Goal: Task Accomplishment & Management: Manage account settings

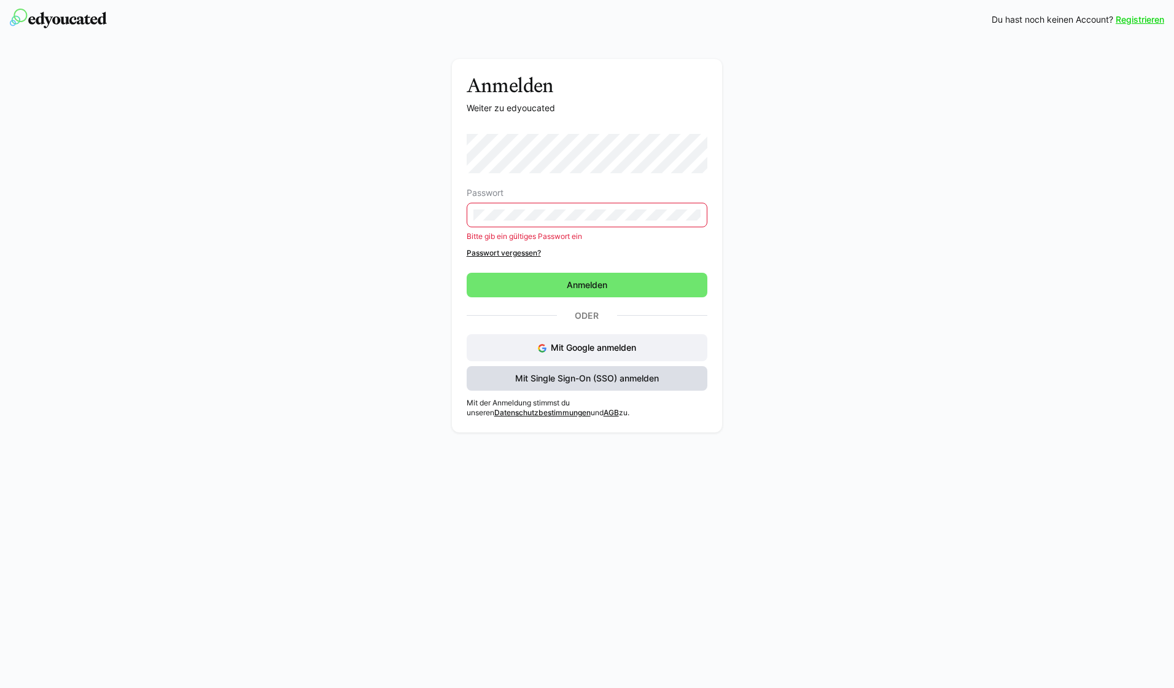
click at [573, 370] on span "Mit Single Sign-On (SSO) anmelden" at bounding box center [587, 378] width 241 height 25
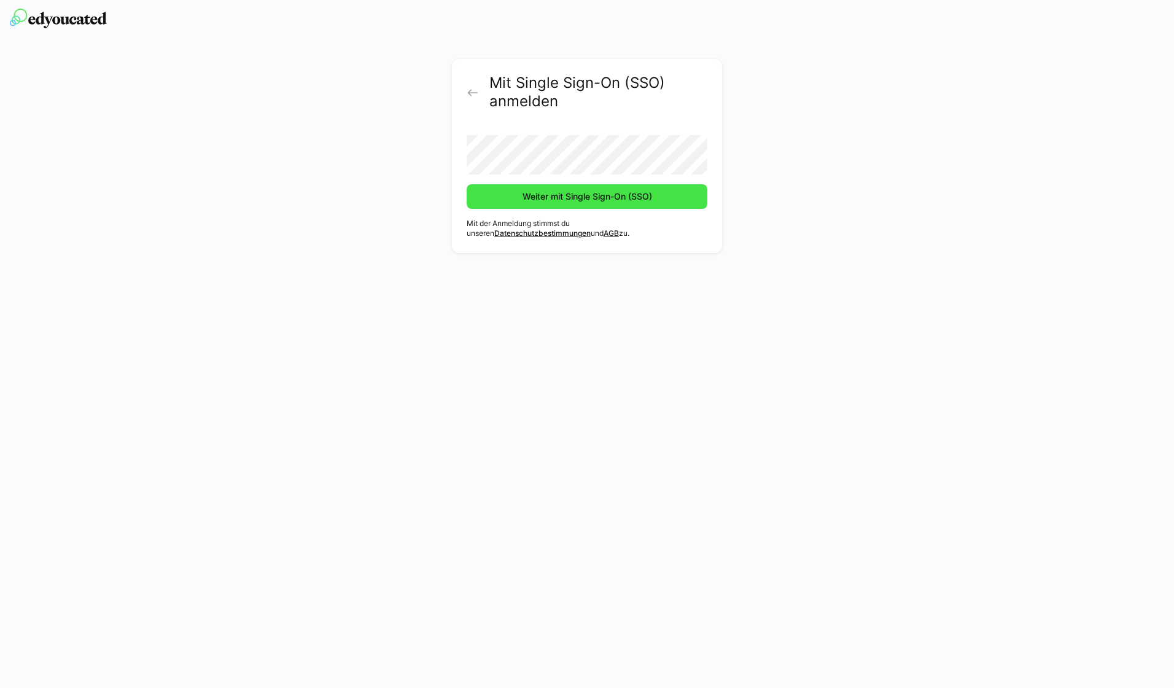
click at [607, 197] on span "Weiter mit Single Sign-On (SSO)" at bounding box center [587, 196] width 133 height 12
click at [598, 202] on span "Weiter mit Single Sign-On (SSO)" at bounding box center [587, 196] width 133 height 12
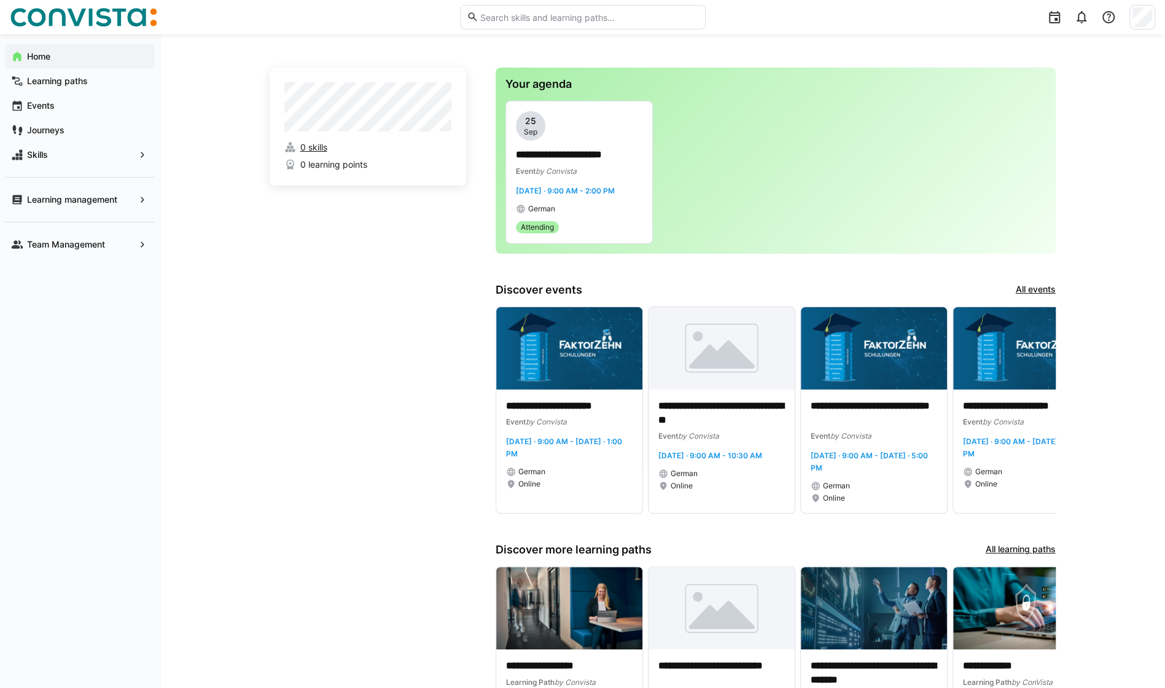
click at [313, 147] on span "0 skills" at bounding box center [313, 147] width 27 height 12
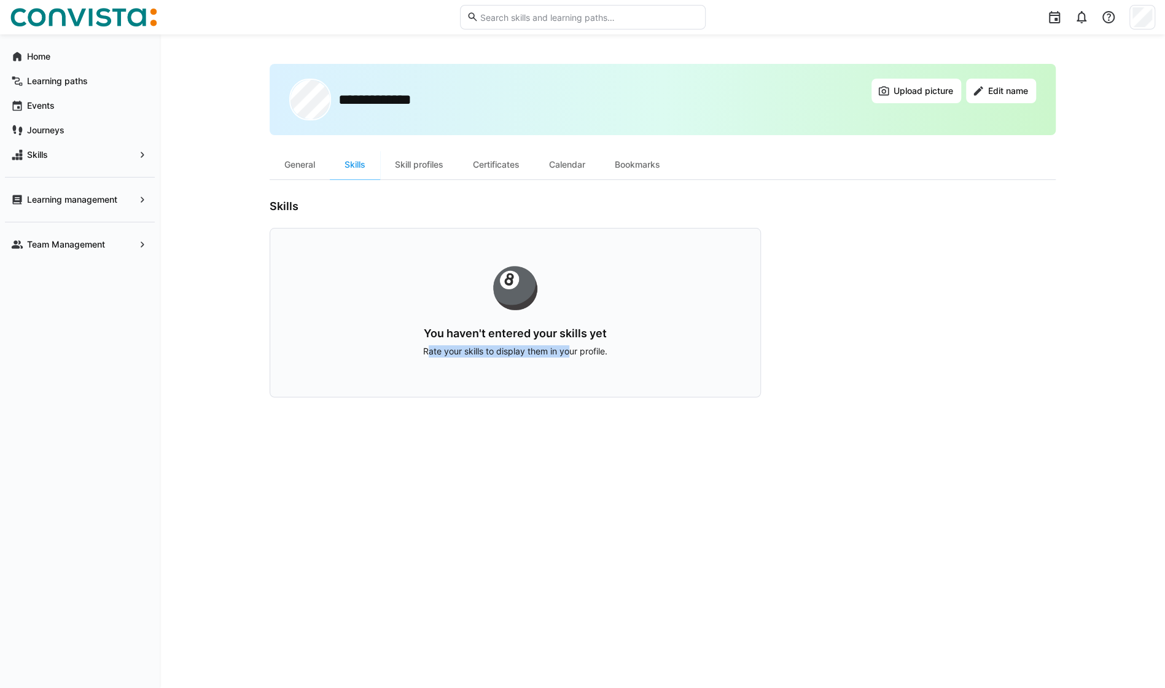
drag, startPoint x: 428, startPoint y: 345, endPoint x: 573, endPoint y: 349, distance: 145.0
click at [573, 349] on p "Rate your skills to display them in your profile." at bounding box center [516, 351] width 412 height 12
drag, startPoint x: 573, startPoint y: 349, endPoint x: 818, endPoint y: 301, distance: 249.1
click at [786, 322] on app-user-profile-inner-container "Skills 🎱 You haven't entered your skills yet Rate your skills to display them i…" at bounding box center [663, 299] width 786 height 198
click at [386, 307] on div "🎱 You haven't entered your skills yet Rate your skills to display them in your …" at bounding box center [515, 313] width 491 height 170
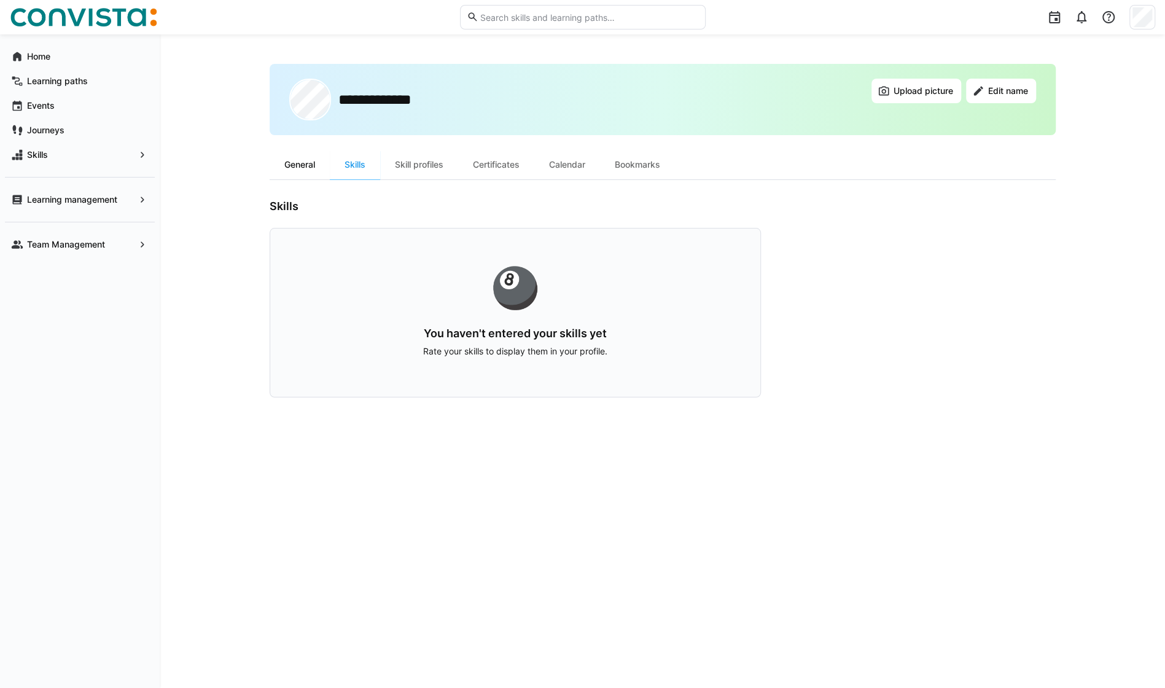
click at [294, 162] on div "General" at bounding box center [300, 164] width 60 height 29
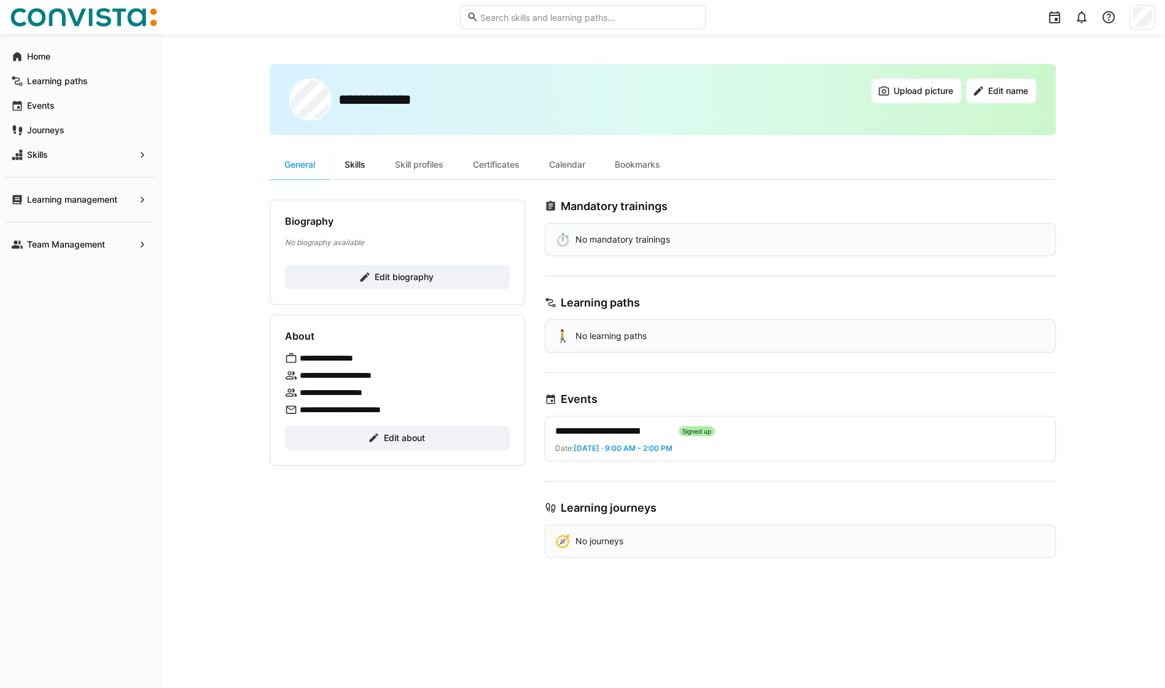
click at [356, 165] on div "Skills" at bounding box center [355, 164] width 50 height 29
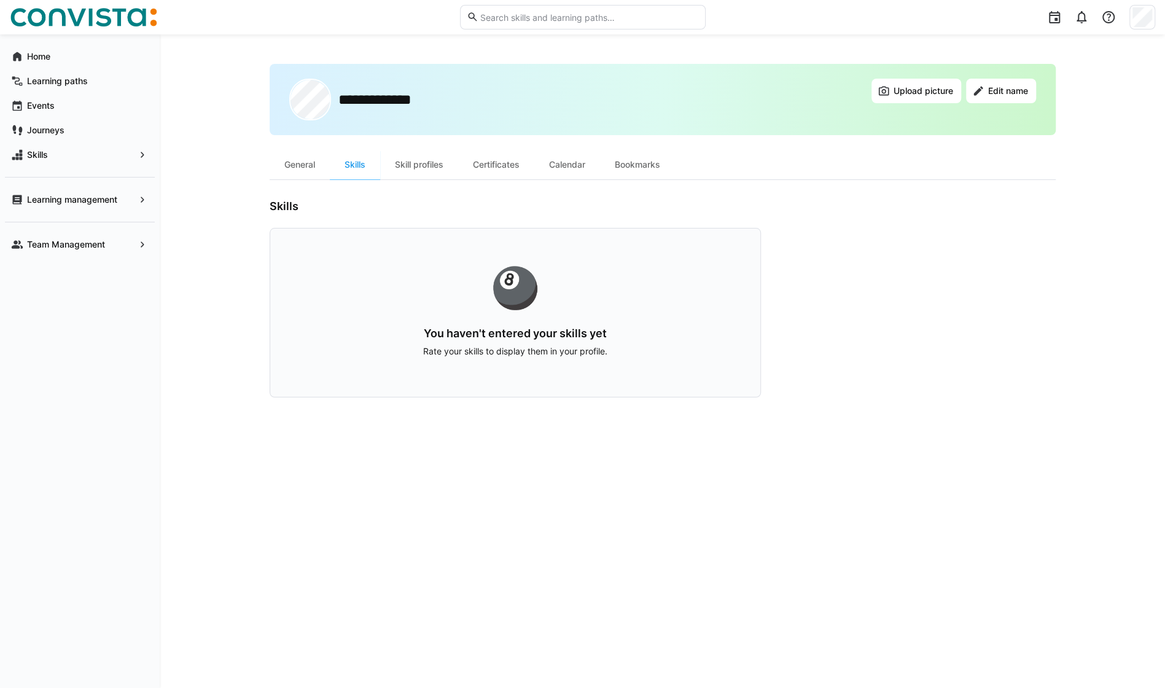
click at [534, 330] on h3 "You haven't entered your skills yet" at bounding box center [516, 334] width 412 height 14
click at [512, 289] on div "🎱" at bounding box center [516, 287] width 412 height 39
drag, startPoint x: 512, startPoint y: 289, endPoint x: 510, endPoint y: 352, distance: 62.7
click at [510, 352] on p "Rate your skills to display them in your profile." at bounding box center [516, 351] width 412 height 12
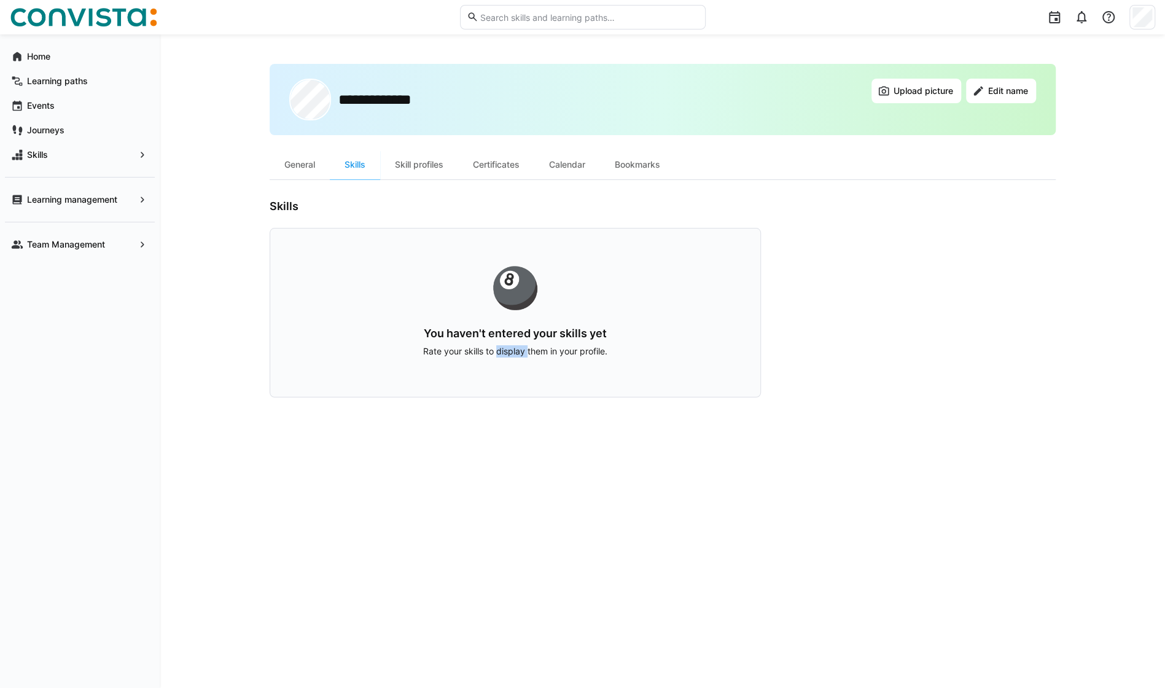
click at [510, 352] on p "Rate your skills to display them in your profile." at bounding box center [516, 351] width 412 height 12
drag, startPoint x: 510, startPoint y: 352, endPoint x: 319, endPoint y: 305, distance: 196.2
click at [319, 305] on div "🎱" at bounding box center [516, 287] width 412 height 39
click at [143, 156] on eds-icon at bounding box center [142, 155] width 12 height 12
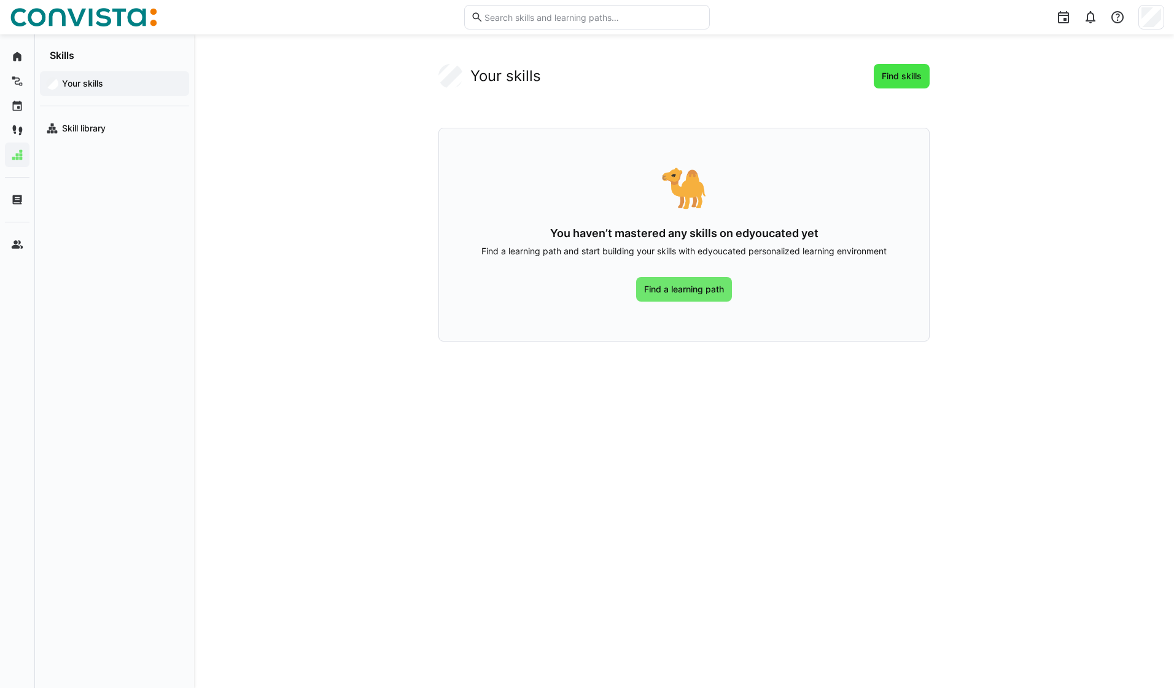
click at [912, 84] on span "Find skills" at bounding box center [902, 76] width 56 height 25
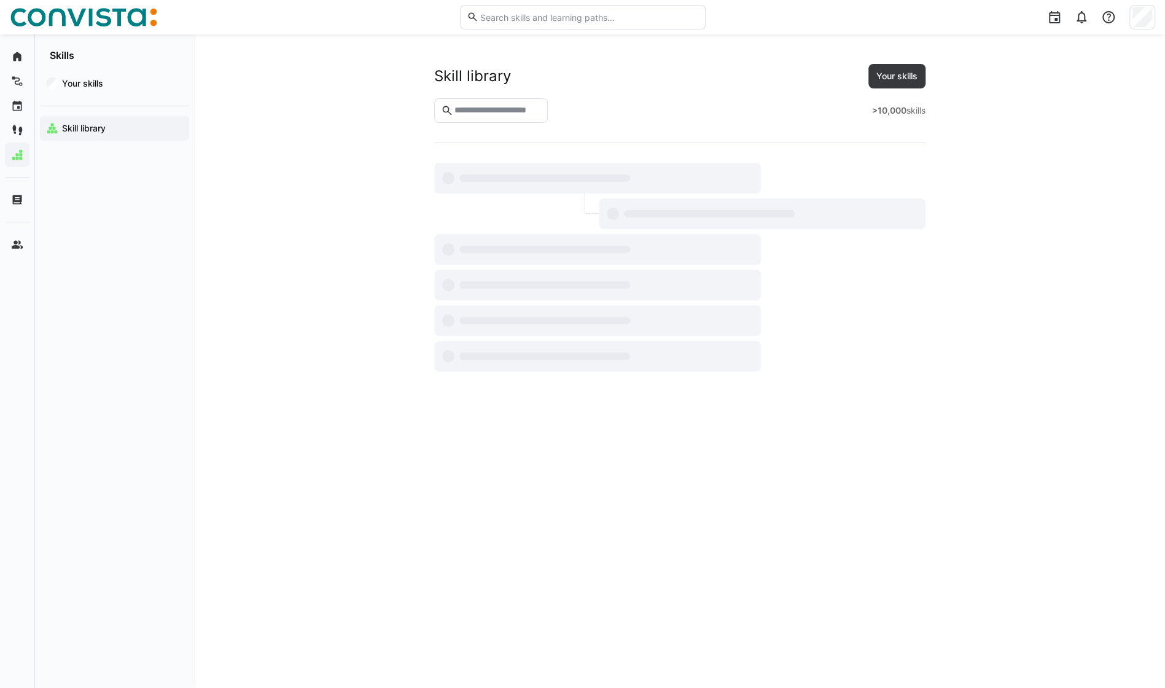
click at [503, 113] on input "text" at bounding box center [497, 110] width 88 height 11
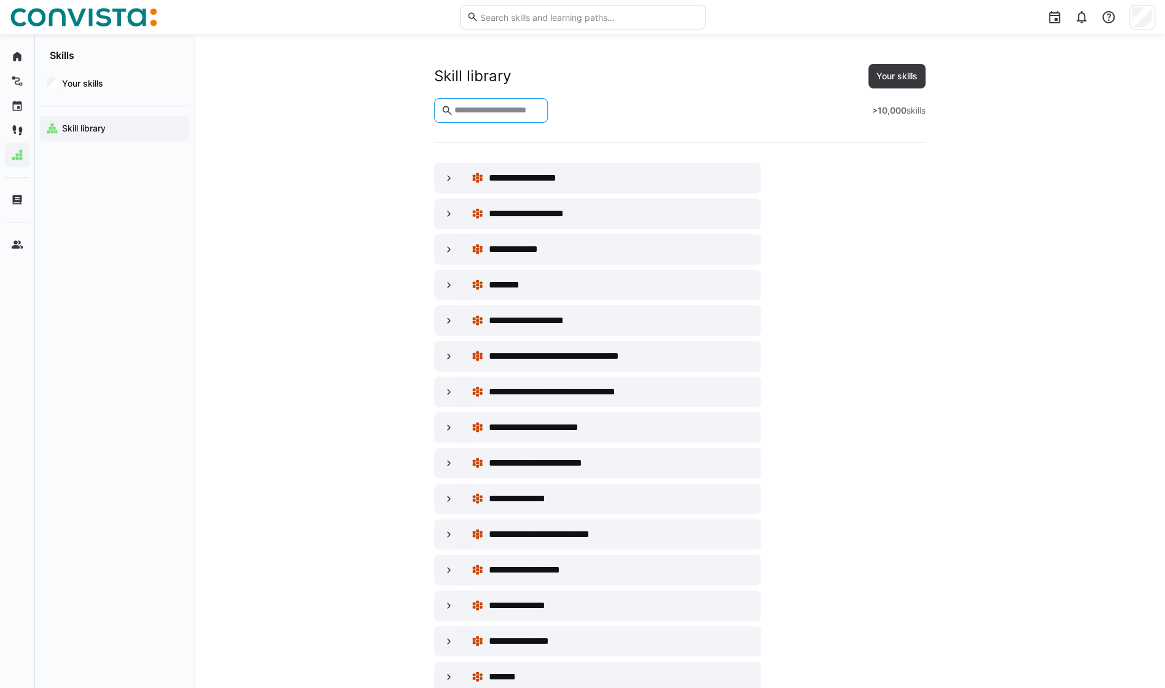
type input "*"
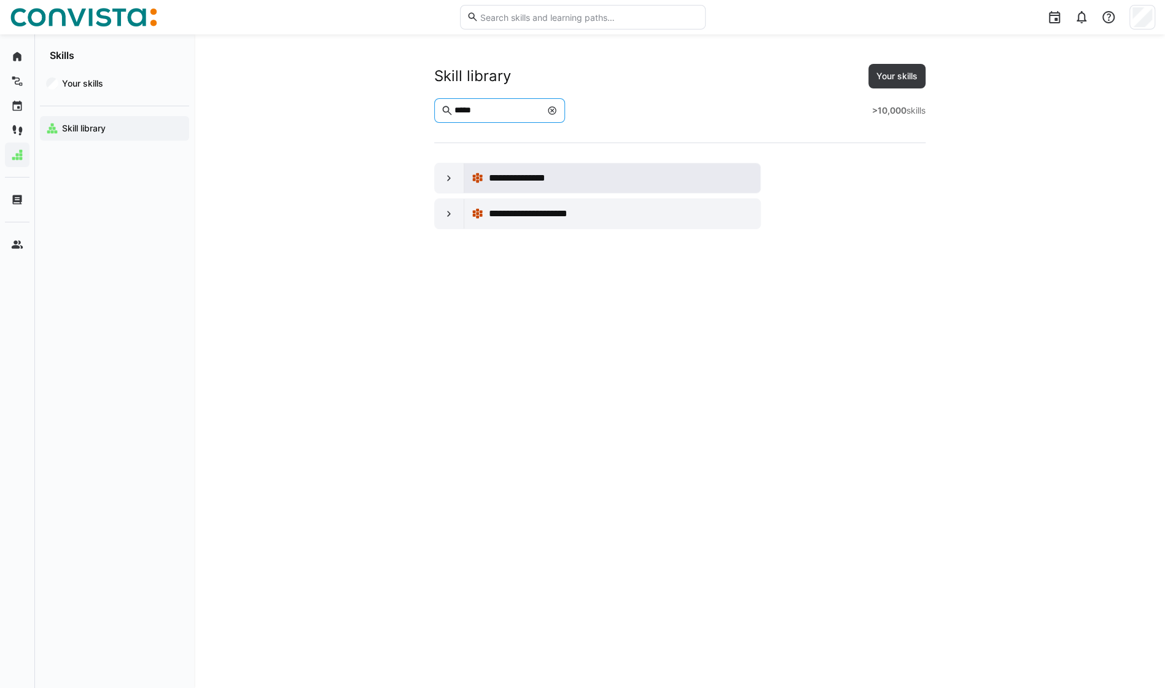
type input "*****"
click at [542, 181] on span "**********" at bounding box center [524, 178] width 72 height 15
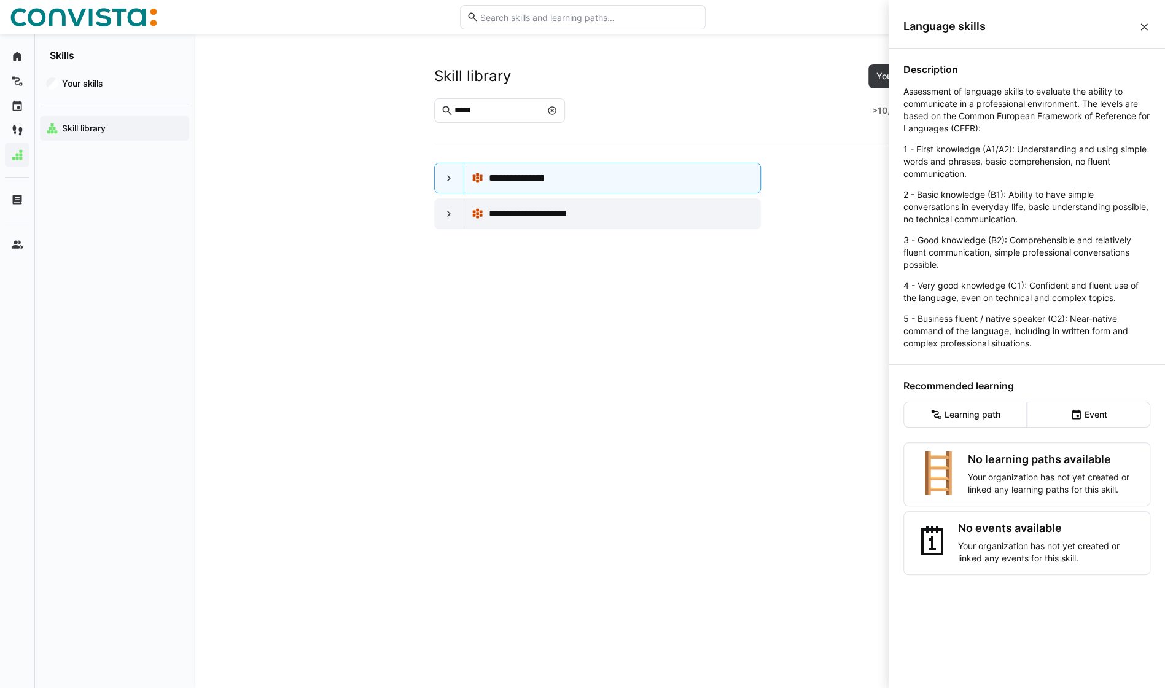
click at [1141, 27] on eds-icon at bounding box center [1144, 27] width 12 height 12
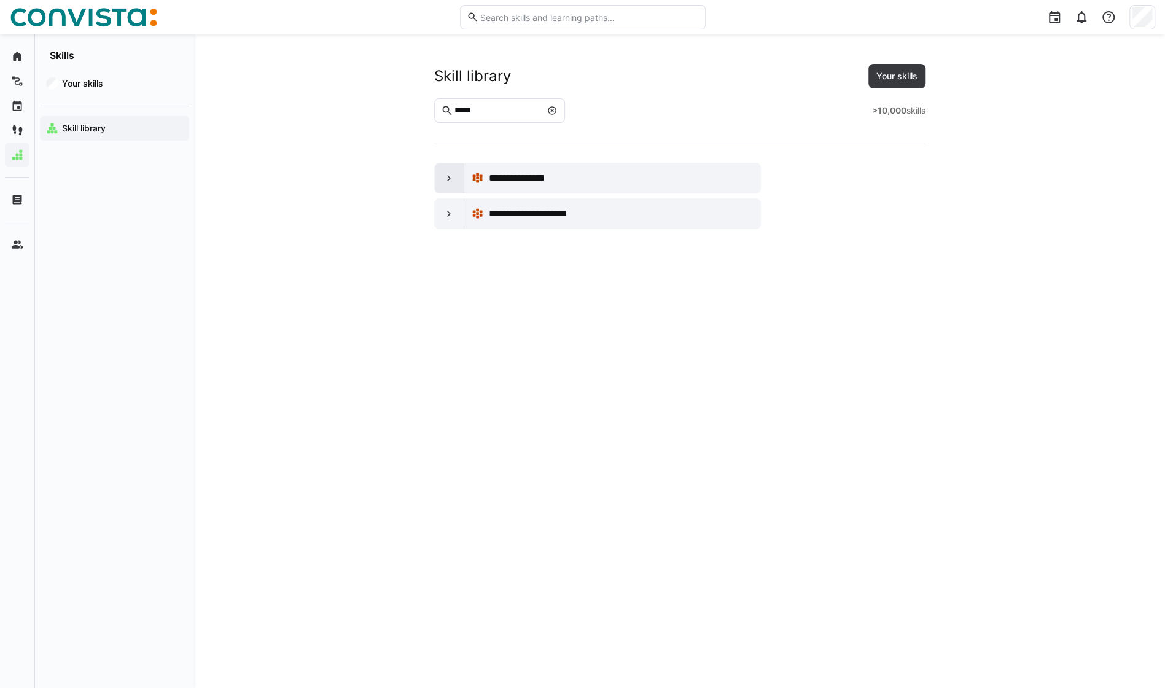
click at [457, 178] on div at bounding box center [449, 177] width 29 height 29
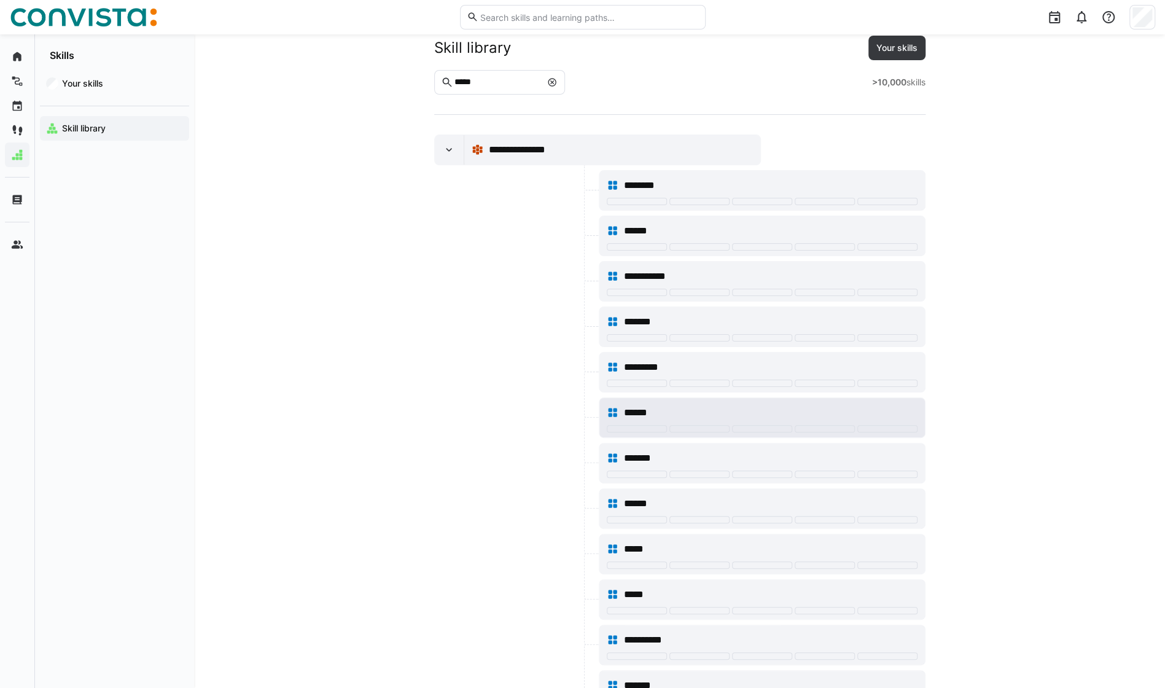
scroll to position [29, 0]
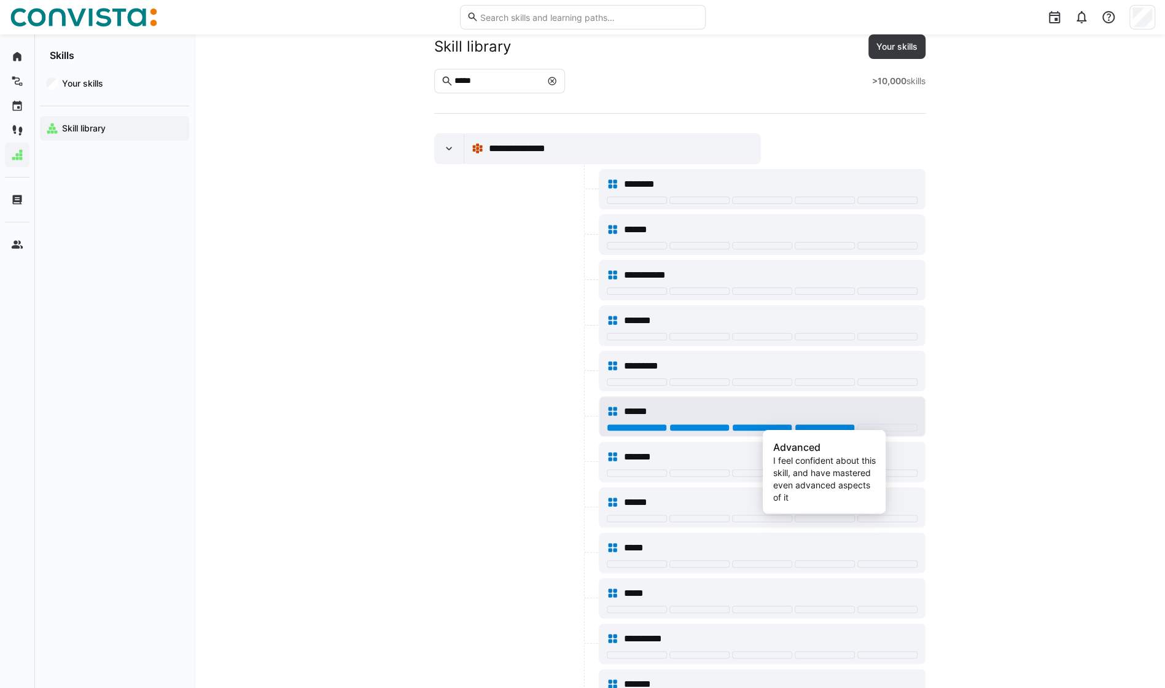
click at [834, 427] on div at bounding box center [825, 427] width 60 height 7
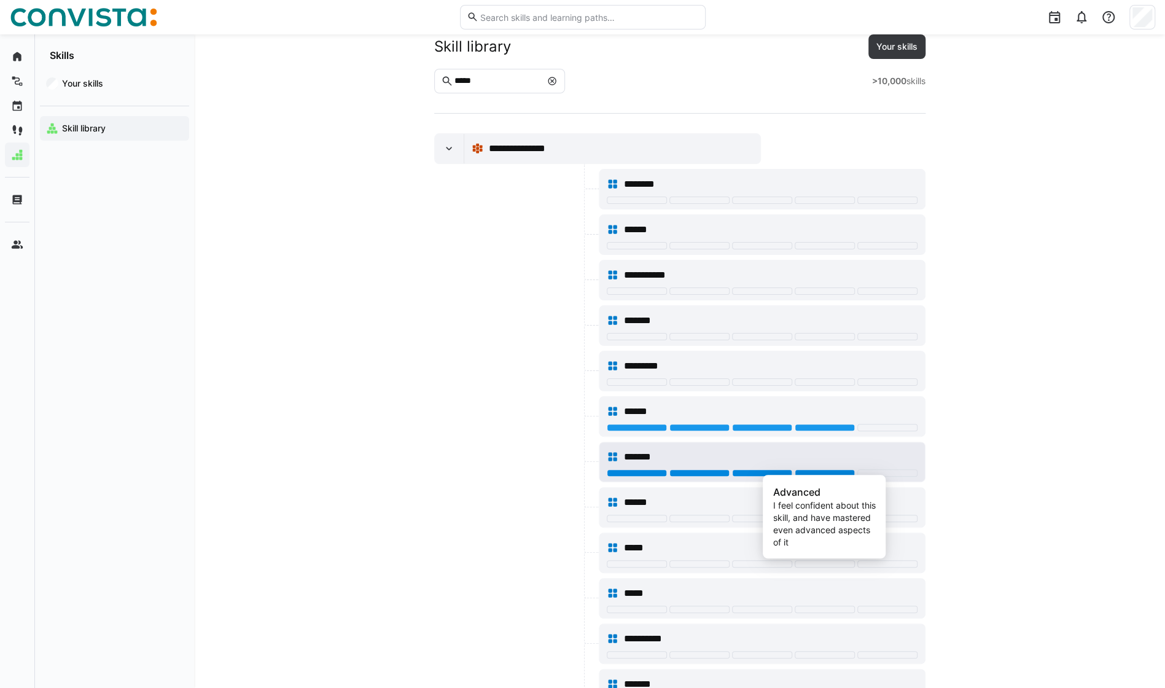
click at [829, 469] on div at bounding box center [825, 472] width 60 height 7
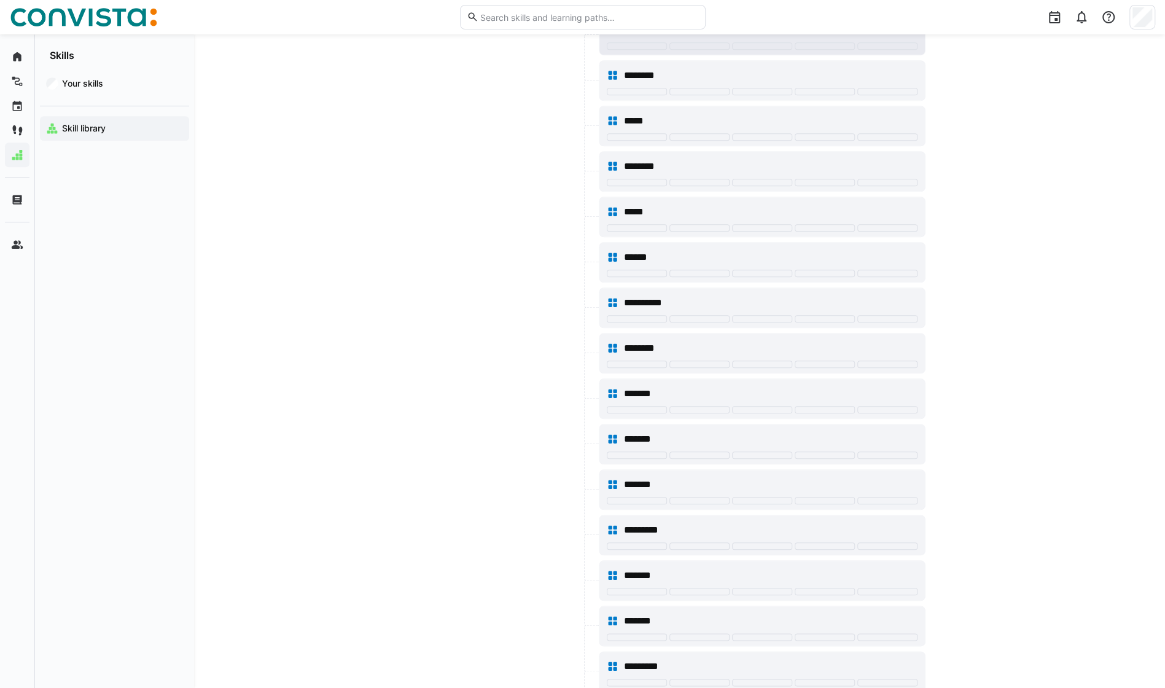
scroll to position [700, 0]
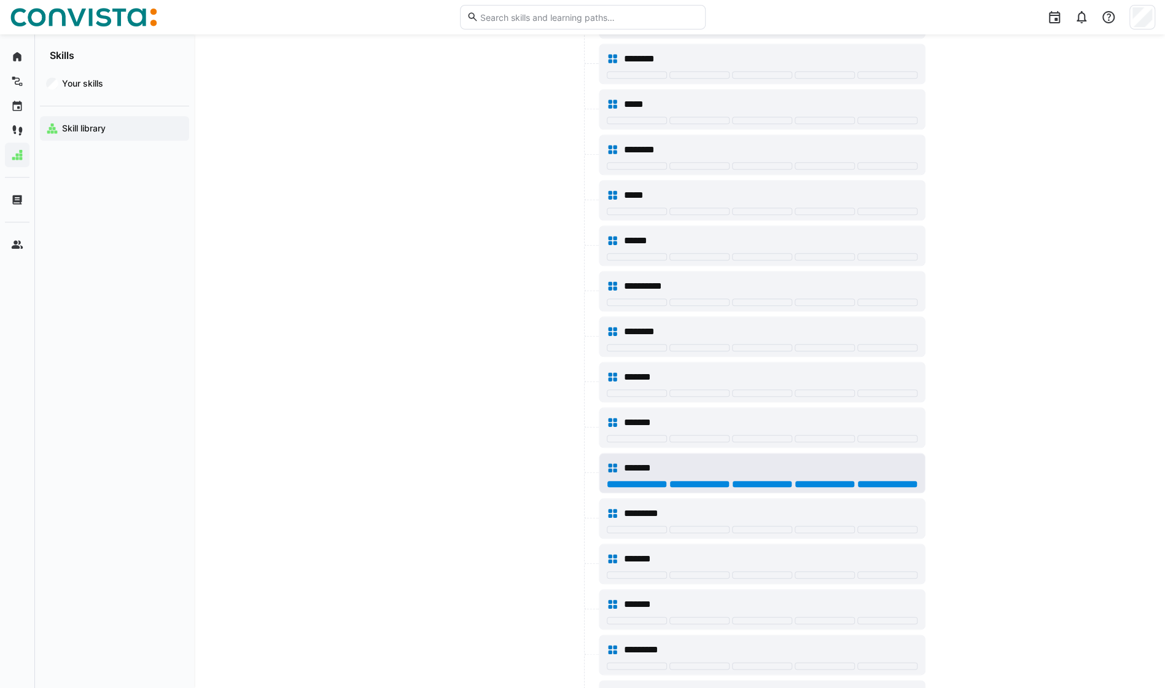
click at [891, 480] on div at bounding box center [888, 483] width 60 height 7
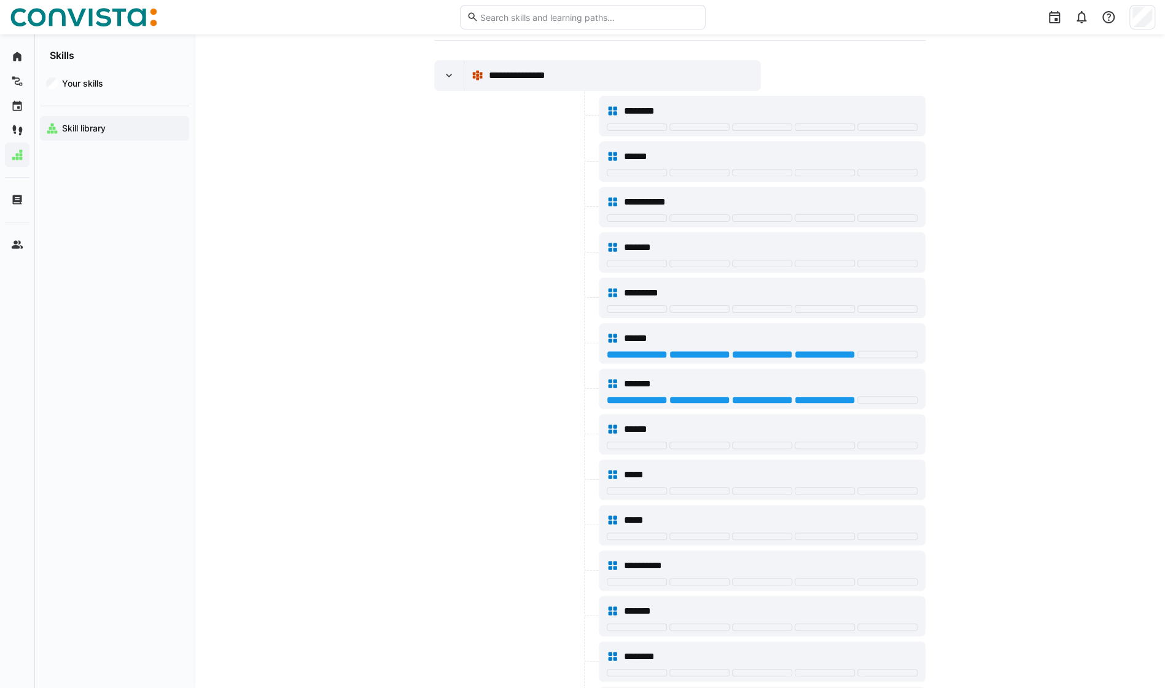
scroll to position [70, 0]
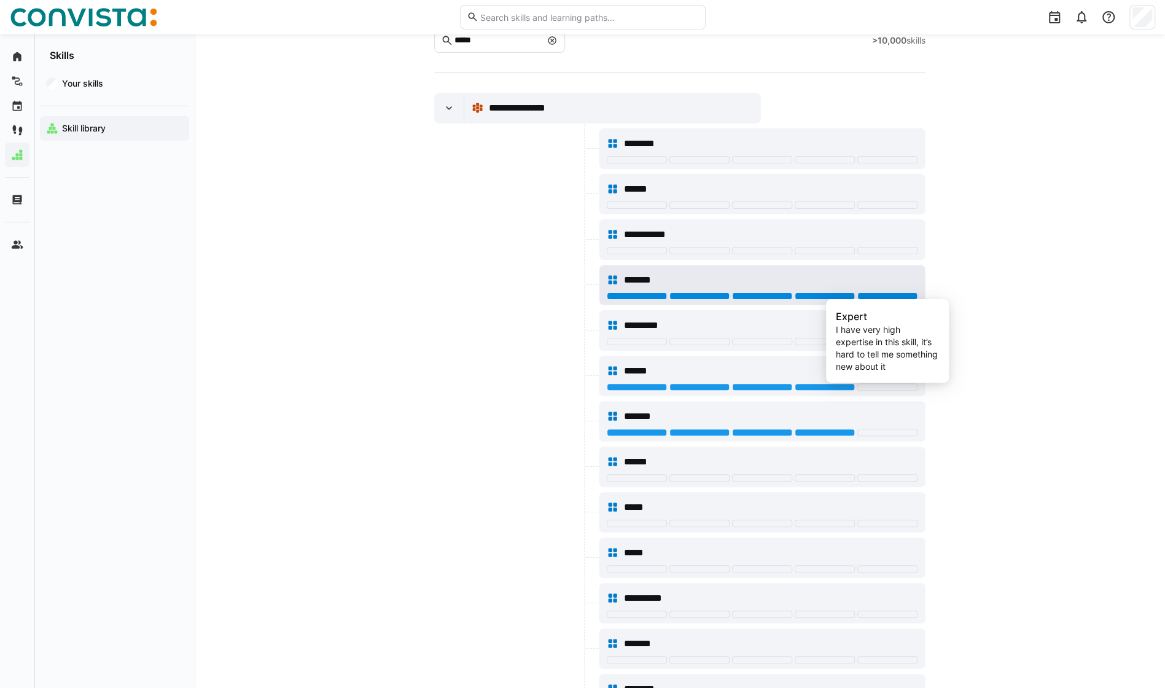
click at [909, 295] on div at bounding box center [888, 295] width 60 height 7
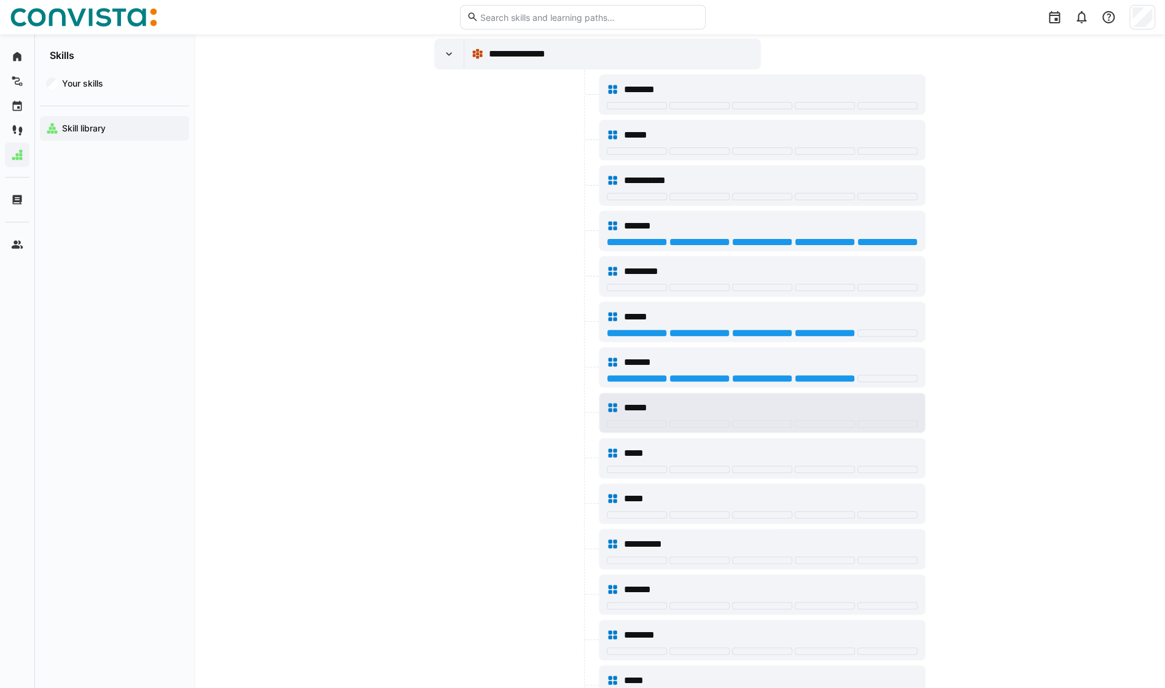
scroll to position [127, 0]
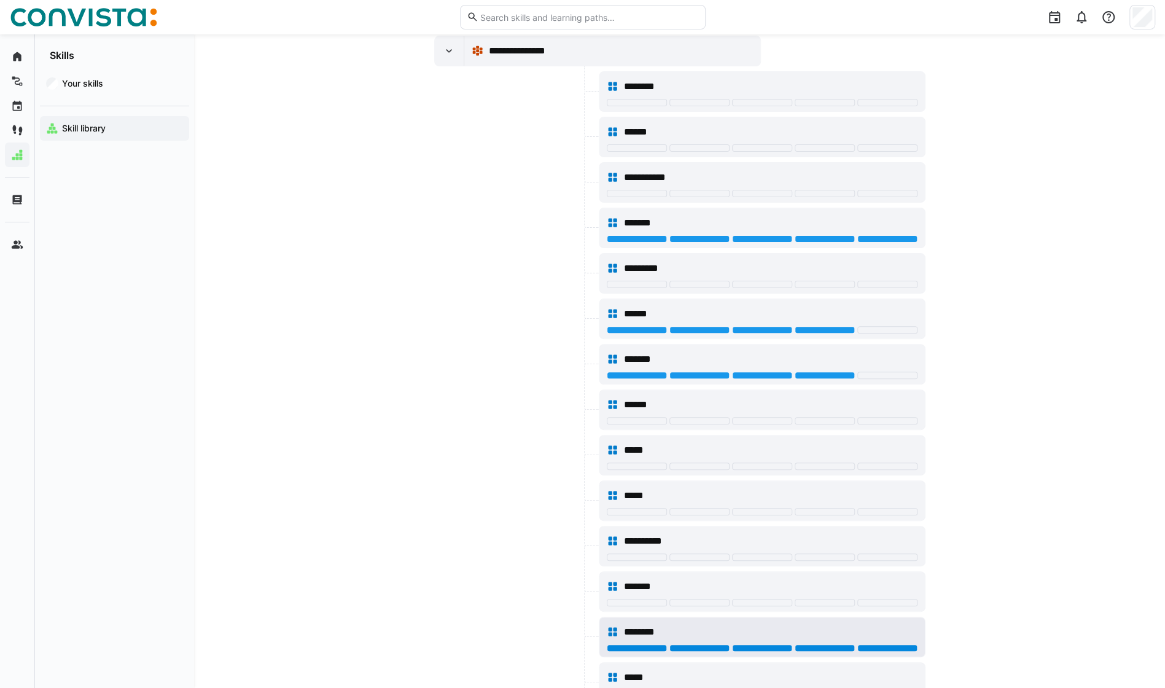
click at [883, 644] on div at bounding box center [888, 647] width 60 height 7
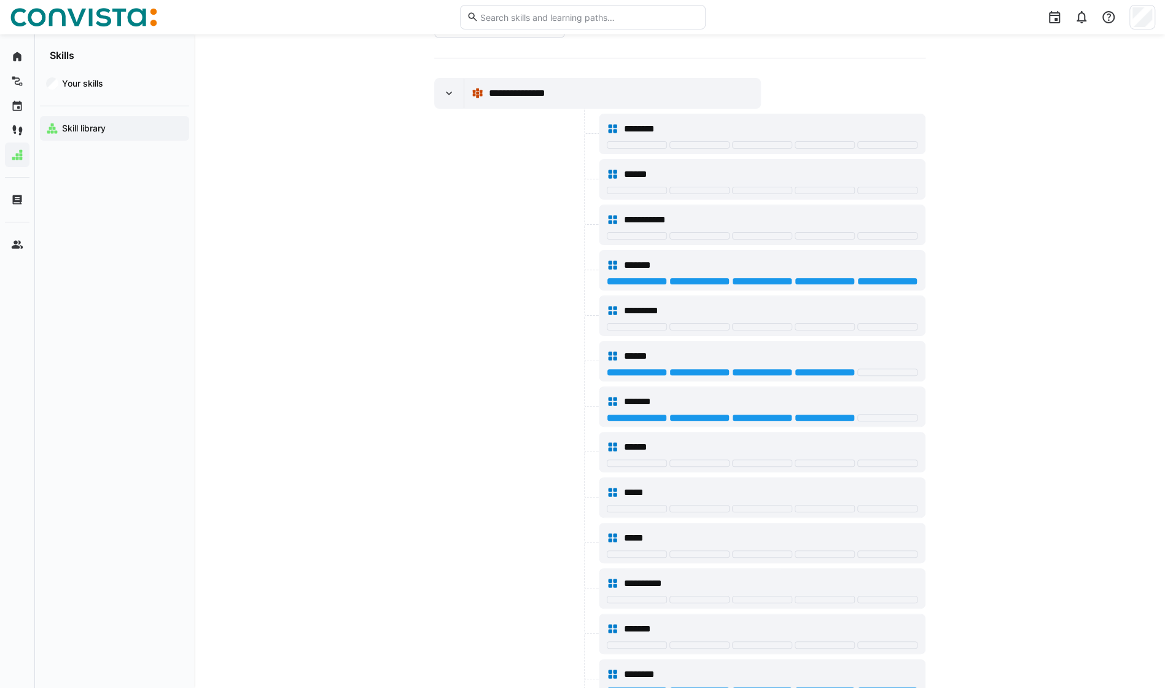
scroll to position [0, 0]
